Goal: Task Accomplishment & Management: Manage account settings

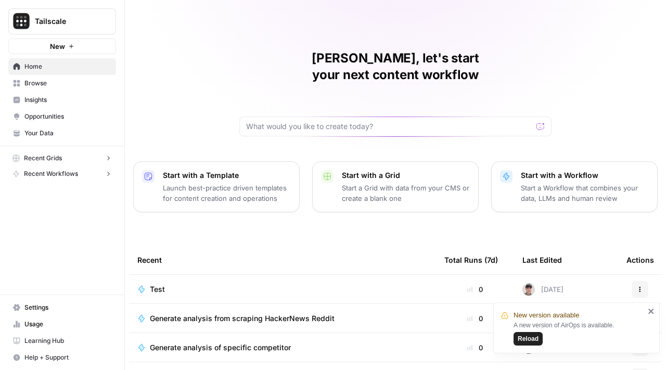
click at [87, 306] on span "Settings" at bounding box center [67, 307] width 87 height 9
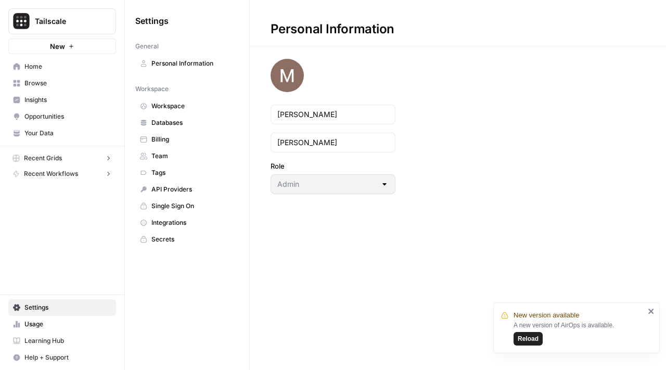
click at [65, 23] on span "Tailscale" at bounding box center [66, 21] width 63 height 10
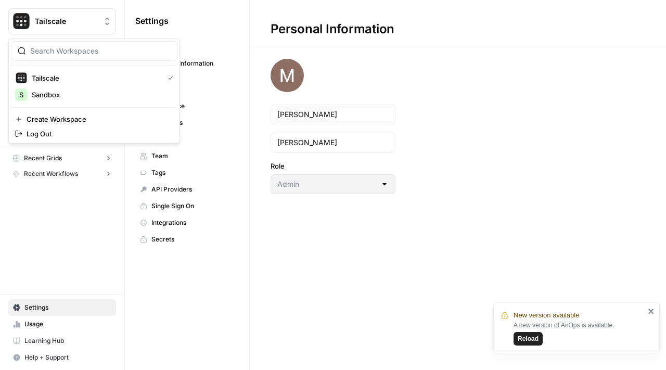
click at [83, 246] on div "Tailscale New Home Browse Insights Opportunities Your Data Recent Grids Run wor…" at bounding box center [62, 185] width 124 height 370
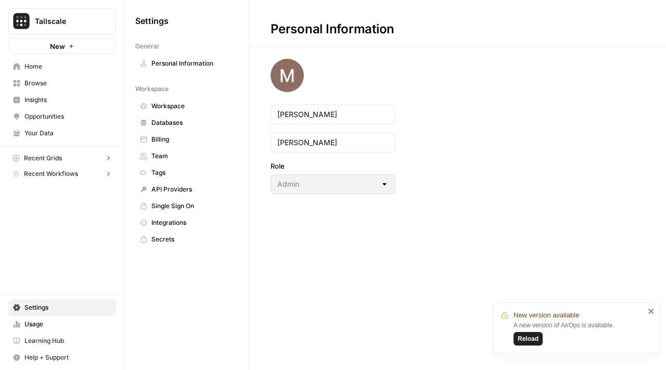
click at [189, 220] on span "Integrations" at bounding box center [192, 222] width 83 height 9
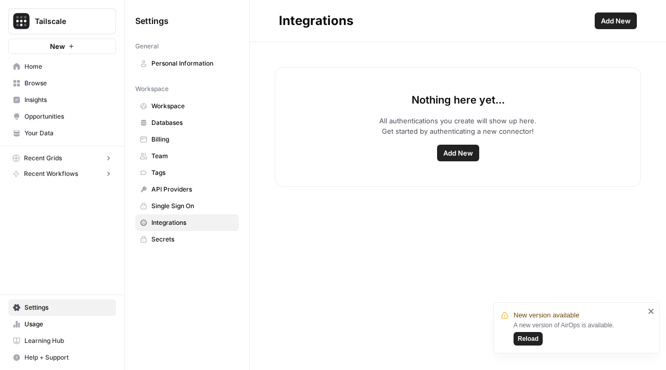
click at [465, 157] on span "Add New" at bounding box center [458, 153] width 30 height 10
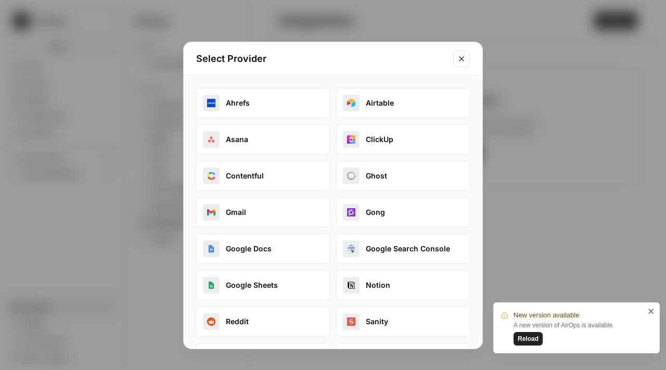
scroll to position [110, 0]
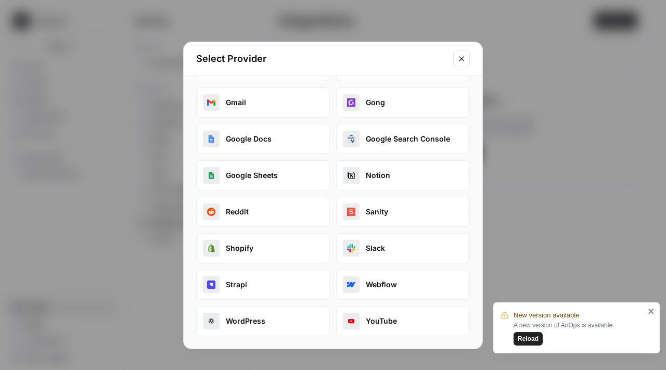
click at [390, 101] on button "Gong" at bounding box center [403, 102] width 134 height 30
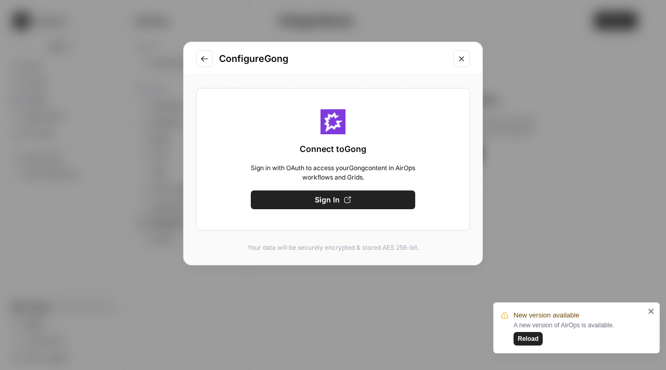
click at [365, 203] on button "Sign In" at bounding box center [333, 199] width 164 height 19
click at [354, 194] on button "Sign In" at bounding box center [333, 199] width 164 height 19
click at [535, 334] on span "Reload" at bounding box center [528, 338] width 21 height 9
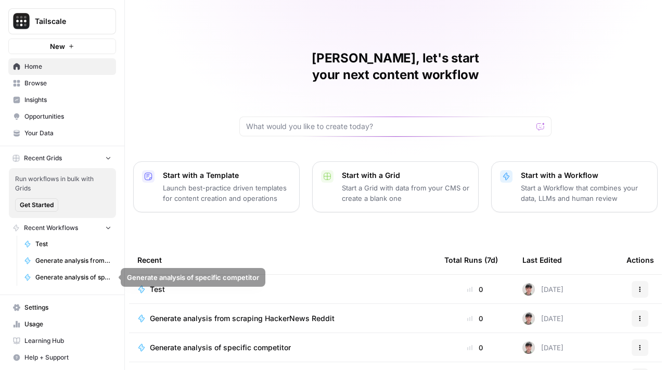
click at [107, 234] on button "Recent Workflows" at bounding box center [62, 228] width 108 height 16
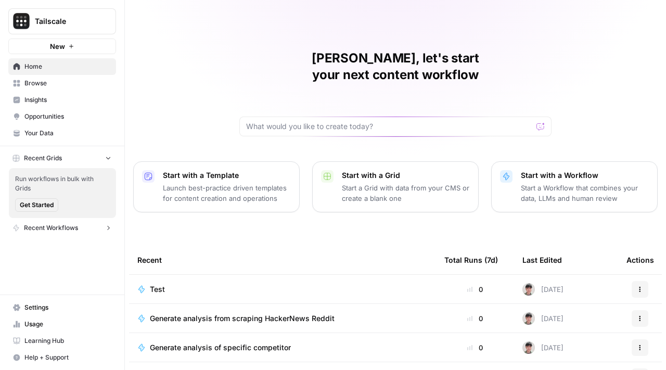
click at [77, 304] on span "Settings" at bounding box center [67, 307] width 87 height 9
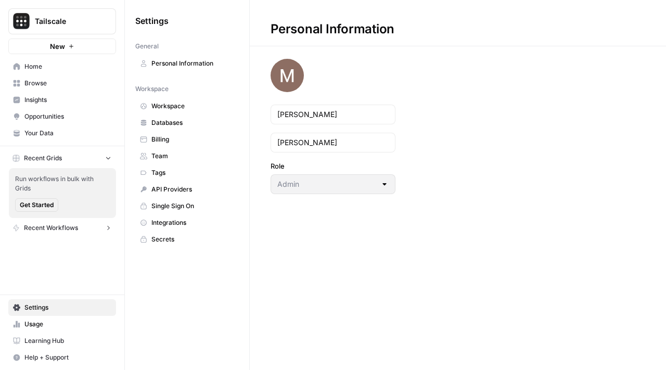
click at [166, 138] on span "Billing" at bounding box center [192, 139] width 83 height 9
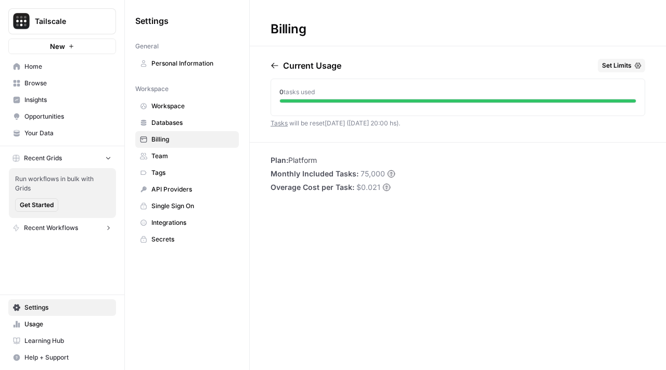
click at [170, 148] on link "Team" at bounding box center [187, 156] width 104 height 17
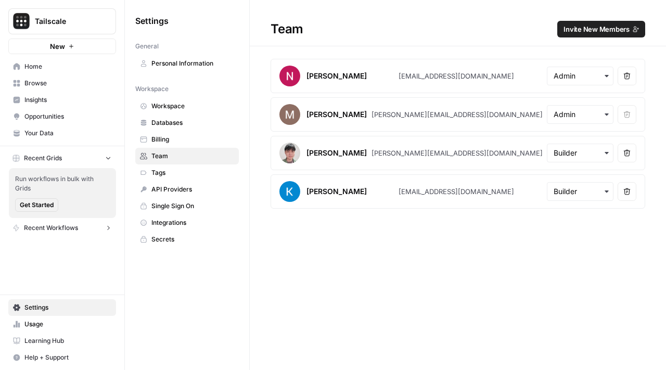
click at [173, 171] on span "Tags" at bounding box center [192, 172] width 83 height 9
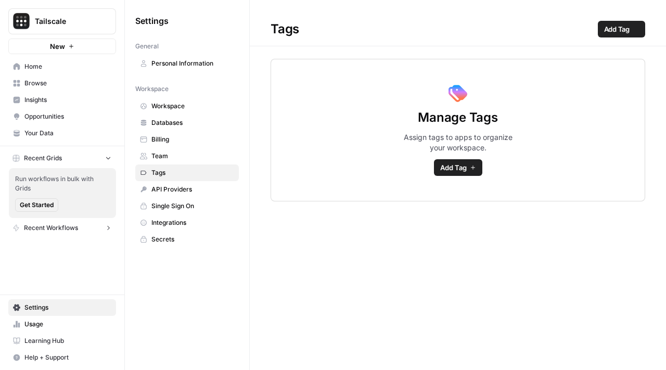
click at [177, 190] on span "API Providers" at bounding box center [192, 189] width 83 height 9
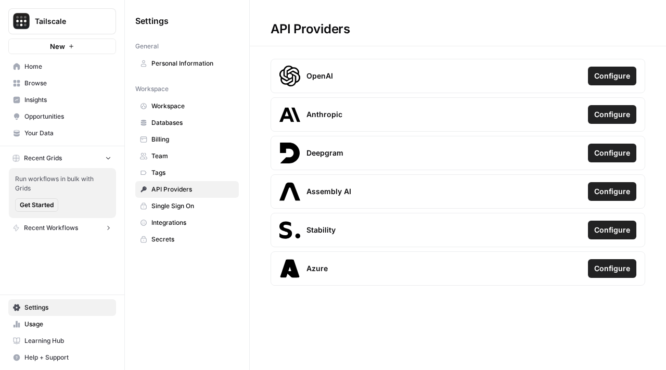
click at [191, 212] on link "Single Sign On" at bounding box center [187, 206] width 104 height 17
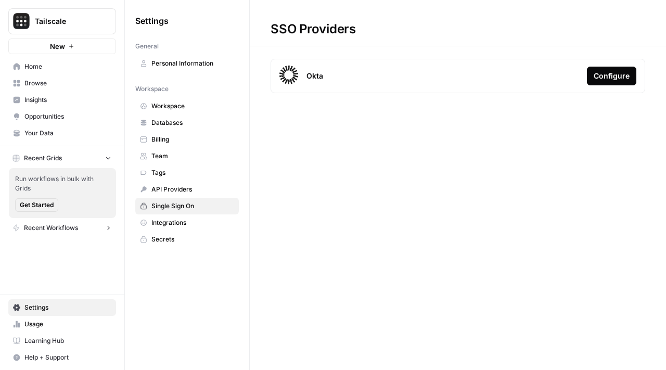
click at [194, 223] on span "Integrations" at bounding box center [192, 222] width 83 height 9
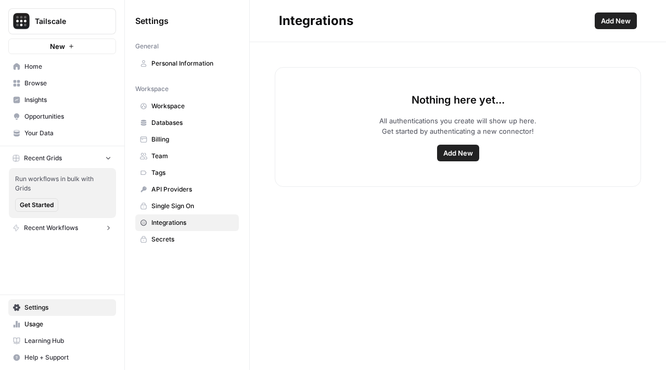
click at [462, 153] on span "Add New" at bounding box center [458, 153] width 30 height 10
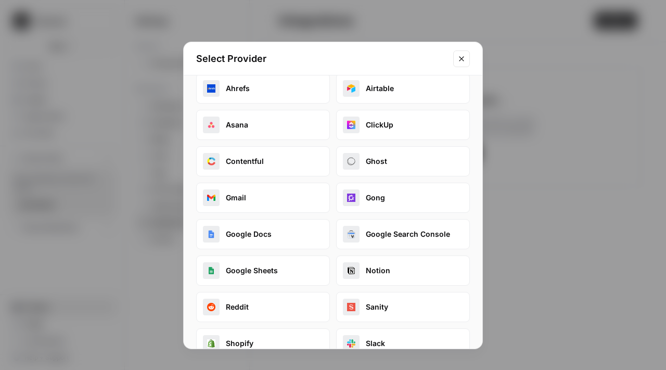
scroll to position [110, 0]
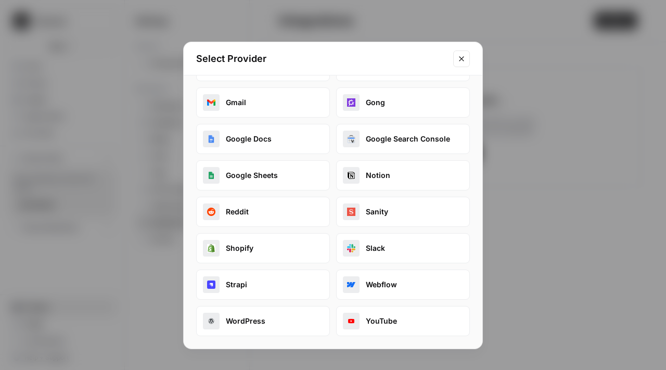
click at [380, 211] on button "Sanity" at bounding box center [403, 212] width 134 height 30
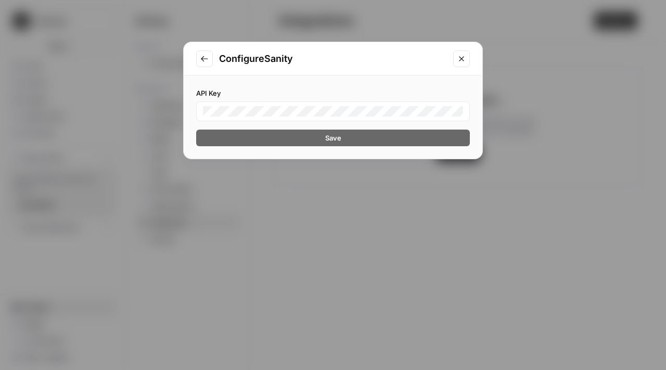
click at [459, 57] on icon "Close modal" at bounding box center [461, 58] width 5 height 5
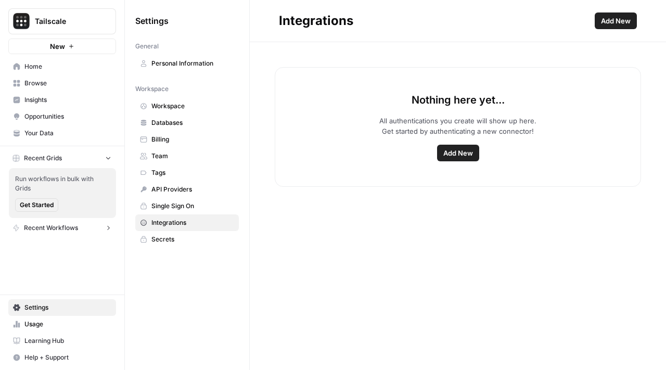
click at [51, 18] on span "Tailscale" at bounding box center [66, 21] width 63 height 10
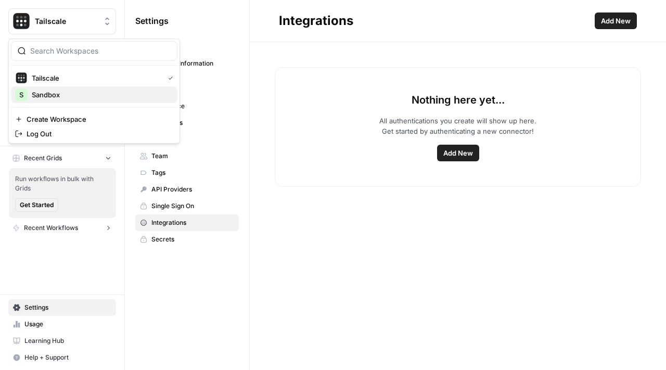
click at [65, 89] on div "S Sandbox" at bounding box center [94, 94] width 158 height 12
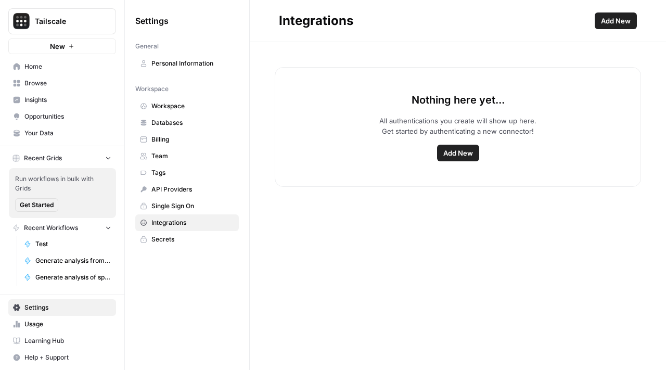
click at [452, 160] on button "Add New" at bounding box center [458, 153] width 42 height 17
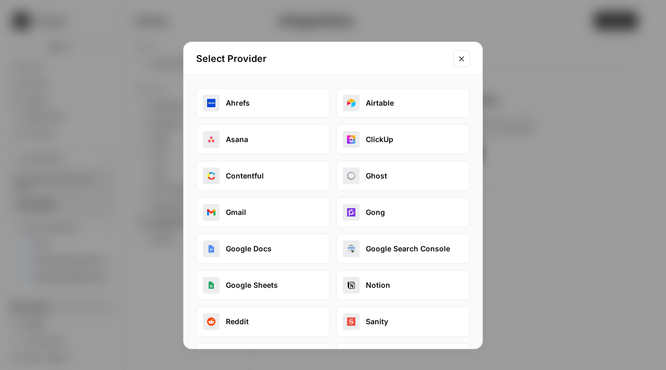
click at [390, 213] on button "Gong" at bounding box center [403, 212] width 134 height 30
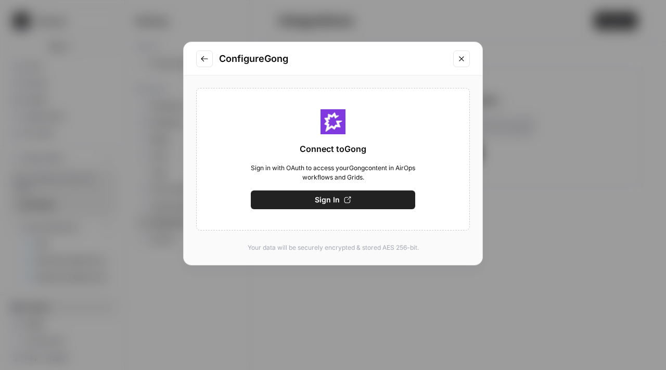
click at [367, 191] on button "Sign In" at bounding box center [333, 199] width 164 height 19
click at [461, 65] on button "Close modal" at bounding box center [461, 58] width 17 height 17
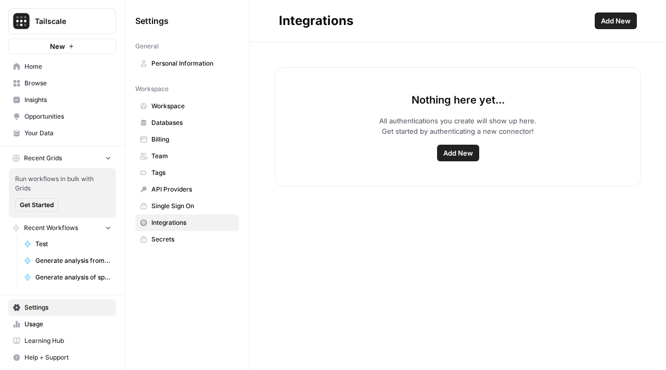
click at [454, 151] on span "Add New" at bounding box center [458, 153] width 30 height 10
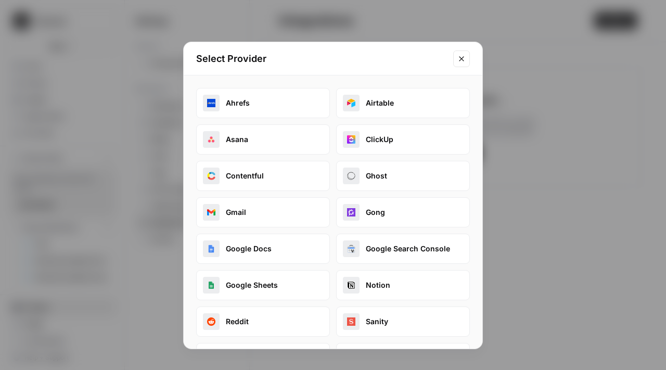
drag, startPoint x: 313, startPoint y: 236, endPoint x: 326, endPoint y: 210, distance: 29.6
click at [326, 210] on div "Ahrefs Airtable Asana ClickUp Contentful Ghost Gmail Gong Google Docs Google Se…" at bounding box center [333, 267] width 274 height 358
click at [297, 212] on button "Gmail" at bounding box center [263, 212] width 134 height 30
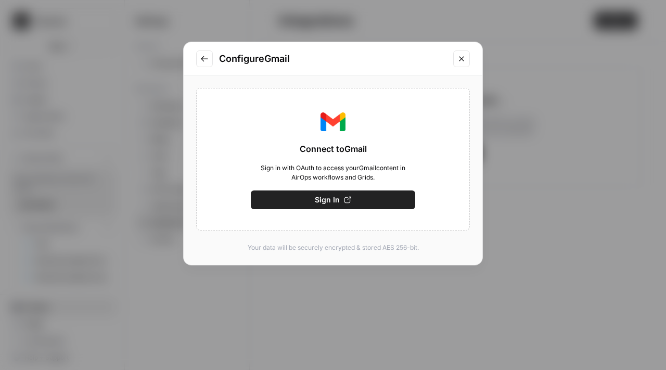
click at [307, 206] on button "Sign In" at bounding box center [333, 199] width 164 height 19
